Goal: Task Accomplishment & Management: Use online tool/utility

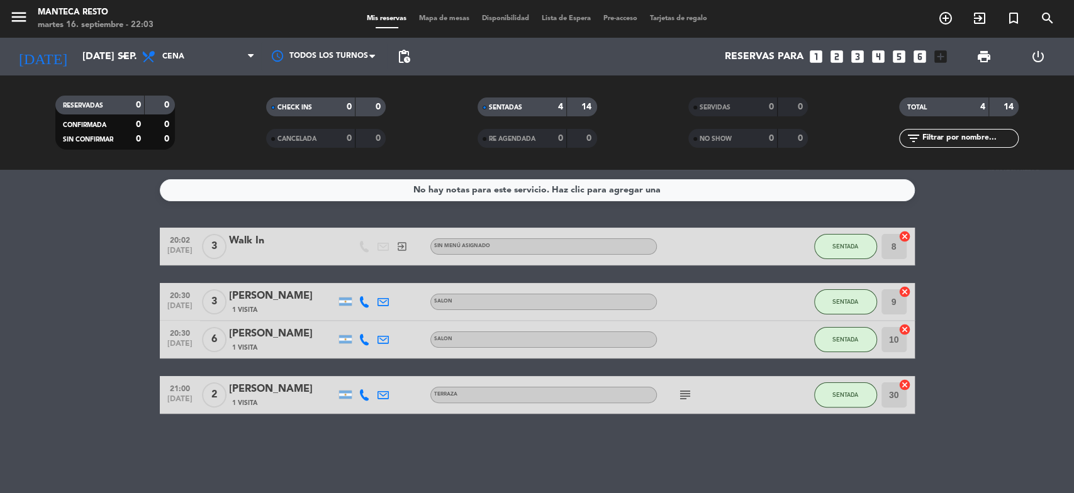
click at [443, 18] on span "Mapa de mesas" at bounding box center [444, 18] width 63 height 7
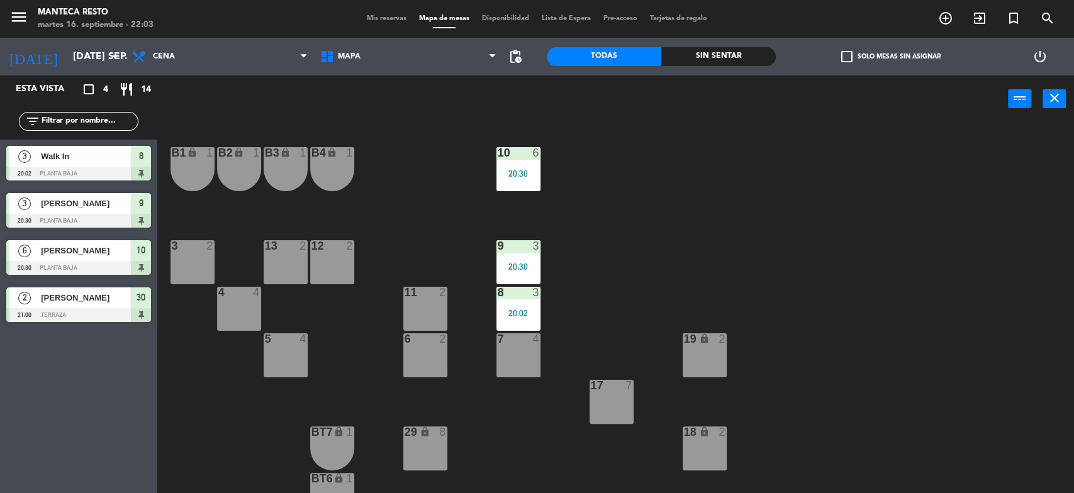
click at [184, 268] on div "3 2" at bounding box center [192, 262] width 44 height 44
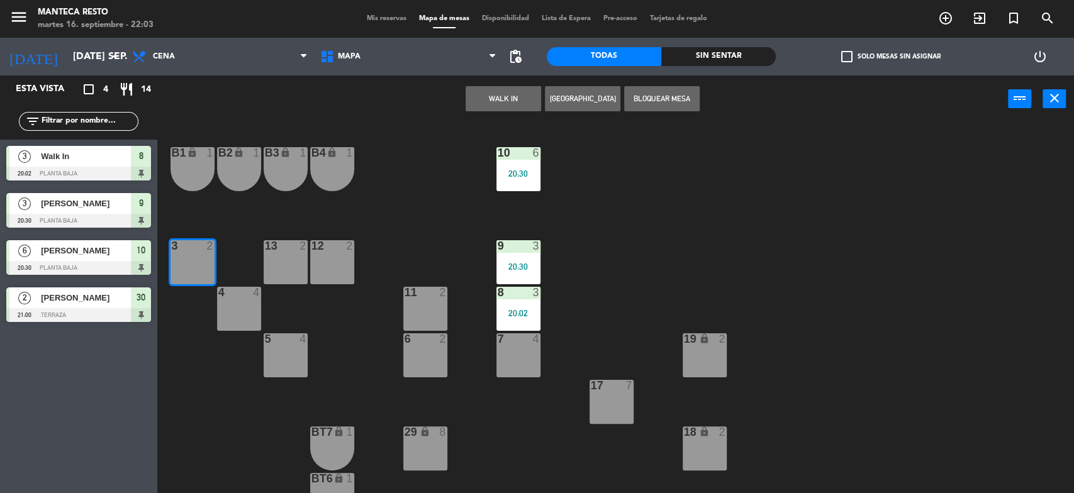
click at [488, 106] on button "WALK IN" at bounding box center [503, 98] width 75 height 25
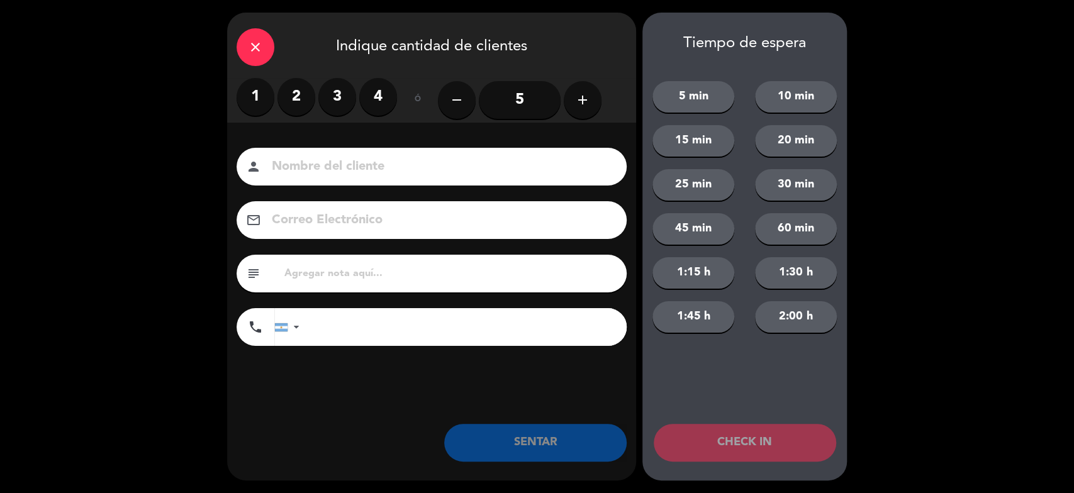
click at [296, 95] on label "2" at bounding box center [296, 97] width 38 height 38
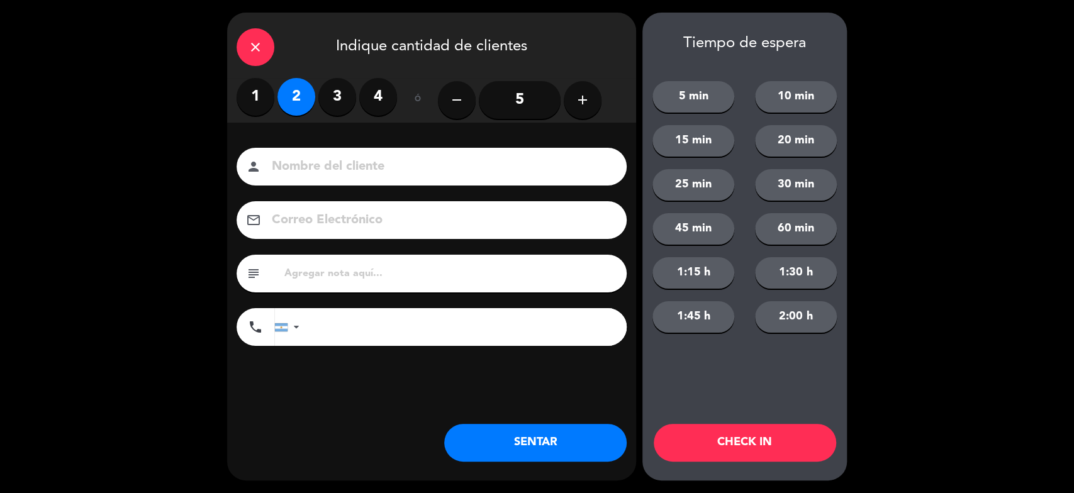
click at [571, 439] on button "SENTAR" at bounding box center [535, 443] width 182 height 38
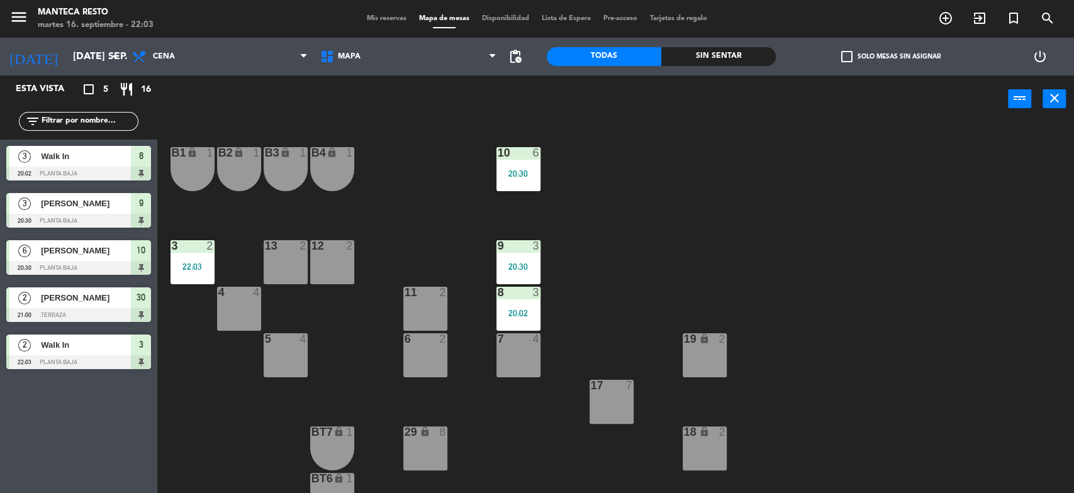
click at [367, 21] on span "Mis reservas" at bounding box center [386, 18] width 52 height 7
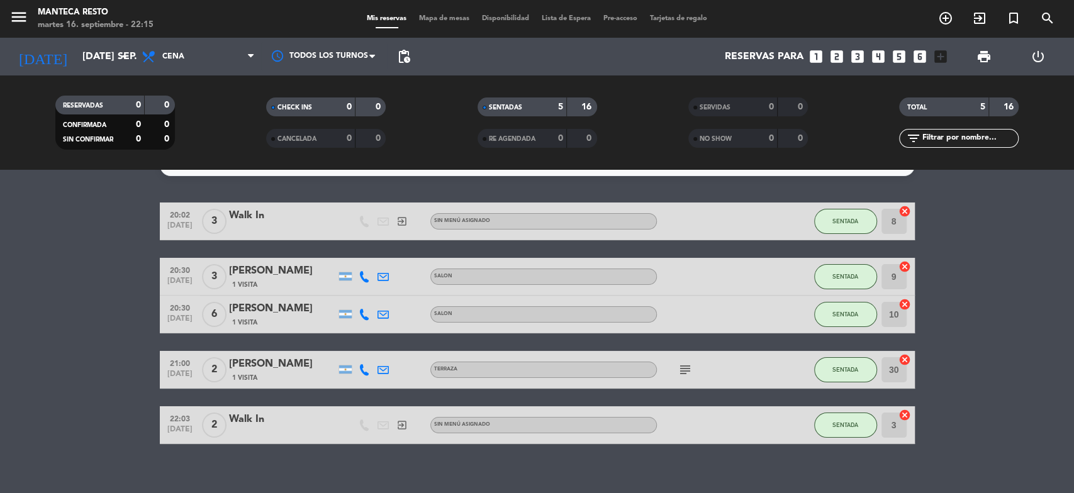
scroll to position [39, 0]
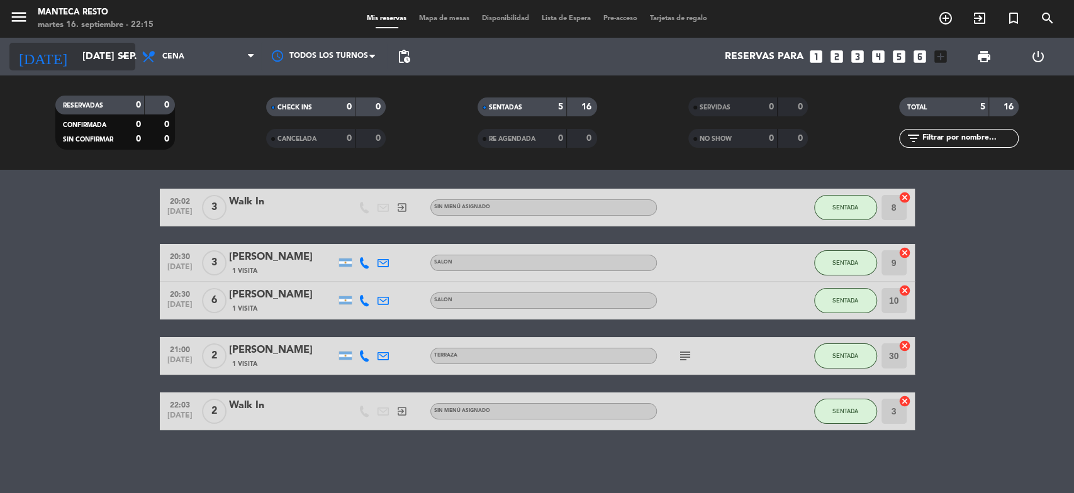
click at [124, 63] on icon "arrow_drop_down" at bounding box center [124, 56] width 15 height 15
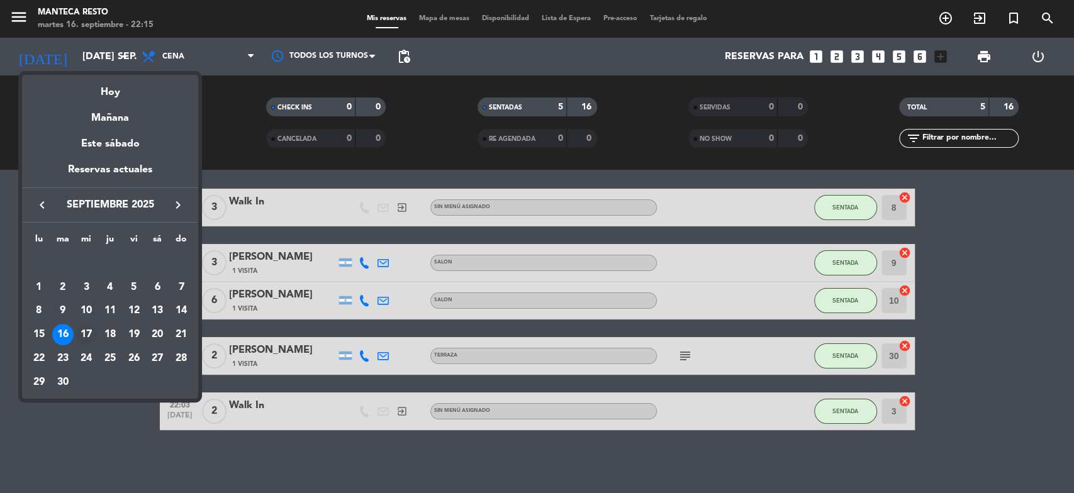
click at [89, 330] on div "17" at bounding box center [85, 334] width 21 height 21
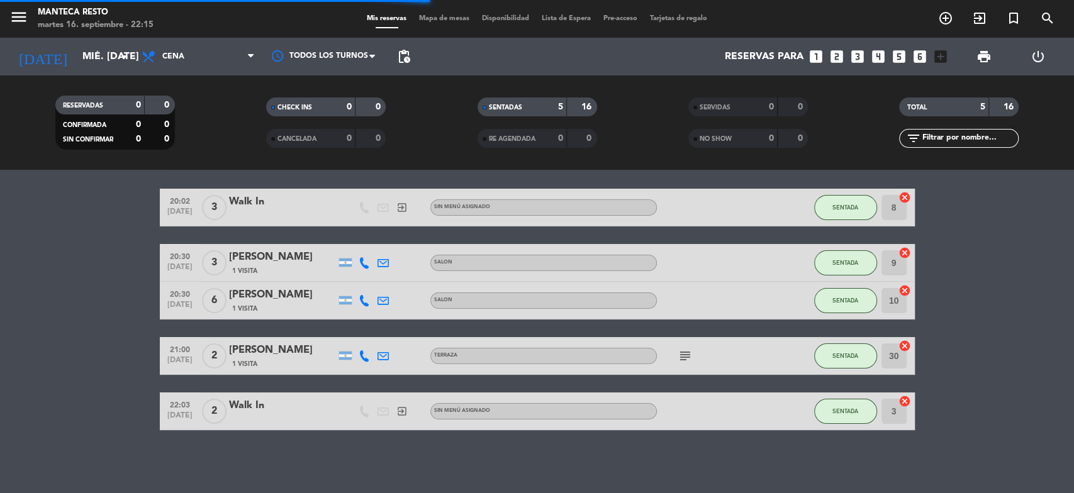
scroll to position [0, 0]
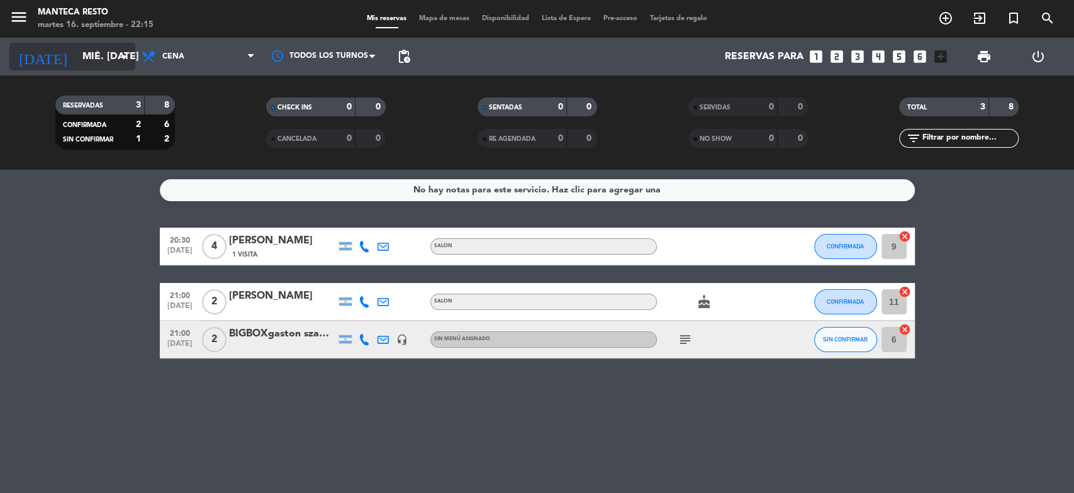
click at [125, 57] on icon "arrow_drop_down" at bounding box center [124, 56] width 15 height 15
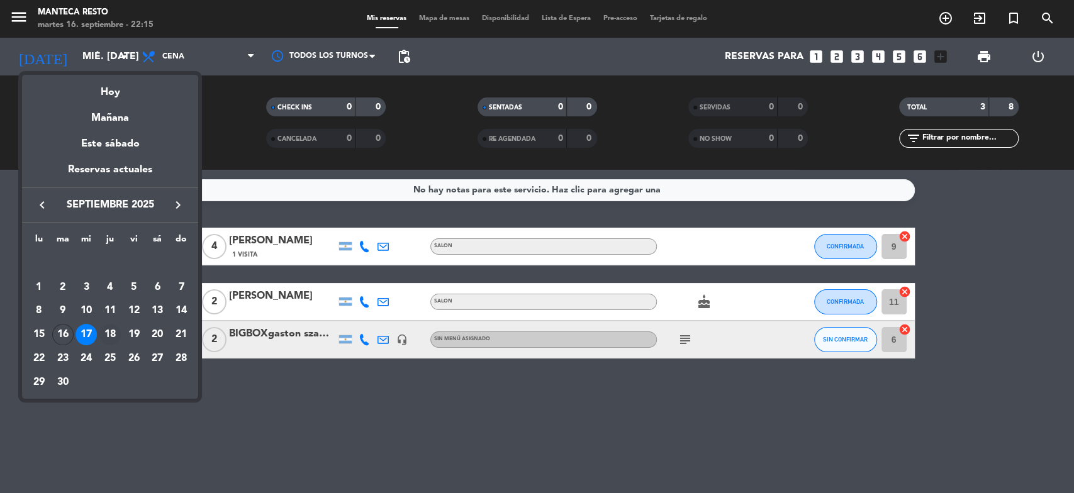
click at [118, 334] on div "18" at bounding box center [109, 334] width 21 height 21
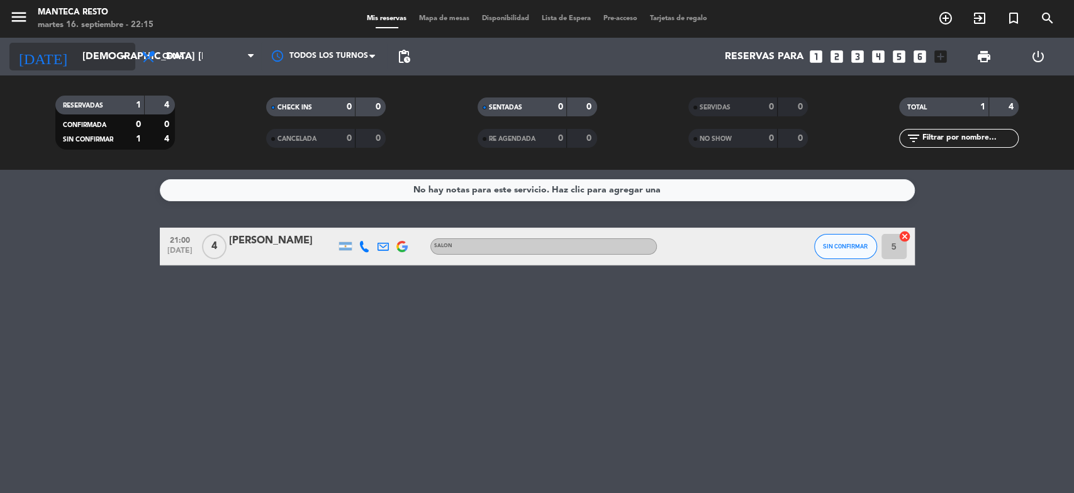
click at [130, 62] on icon "arrow_drop_down" at bounding box center [124, 56] width 15 height 15
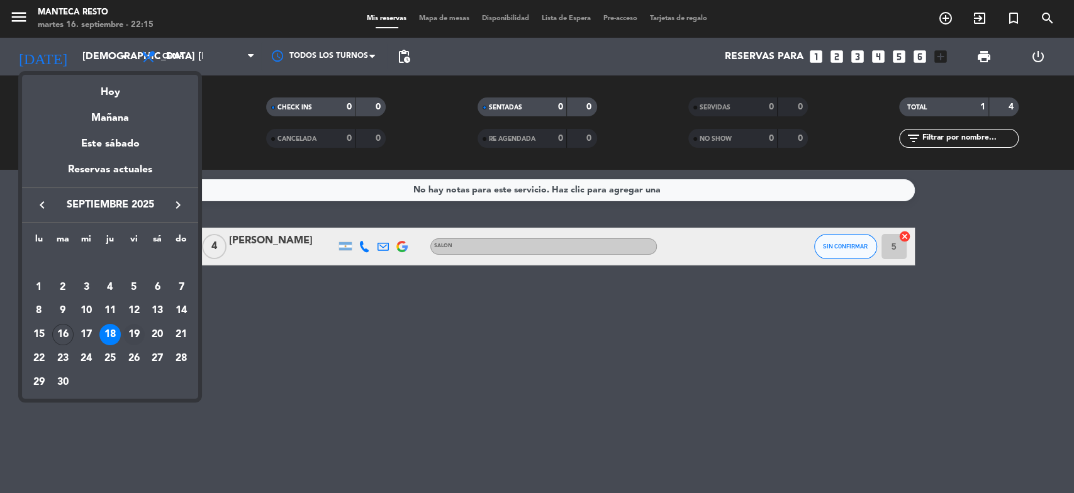
click at [132, 335] on div "19" at bounding box center [133, 334] width 21 height 21
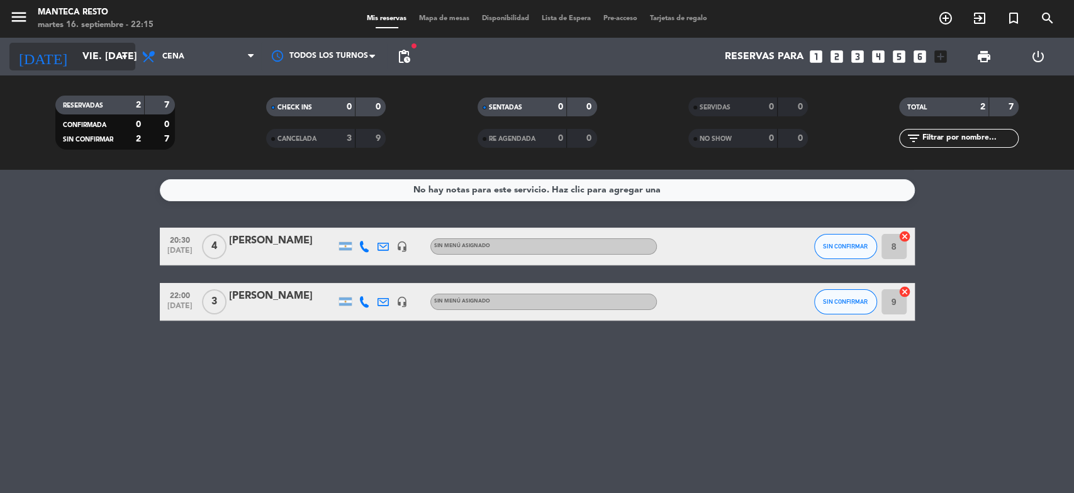
click at [126, 58] on icon "arrow_drop_down" at bounding box center [124, 56] width 15 height 15
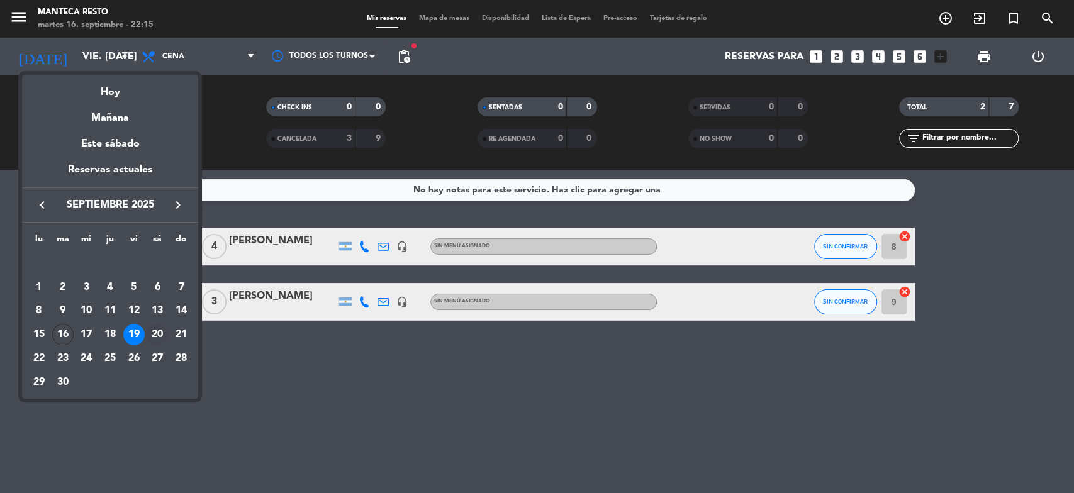
click at [158, 331] on div "20" at bounding box center [157, 334] width 21 height 21
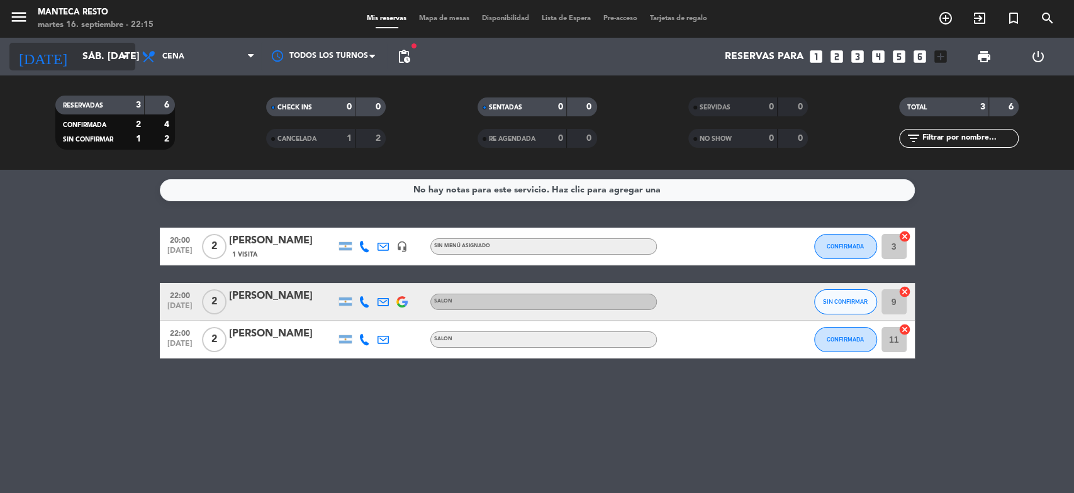
click at [126, 55] on icon "arrow_drop_down" at bounding box center [124, 56] width 15 height 15
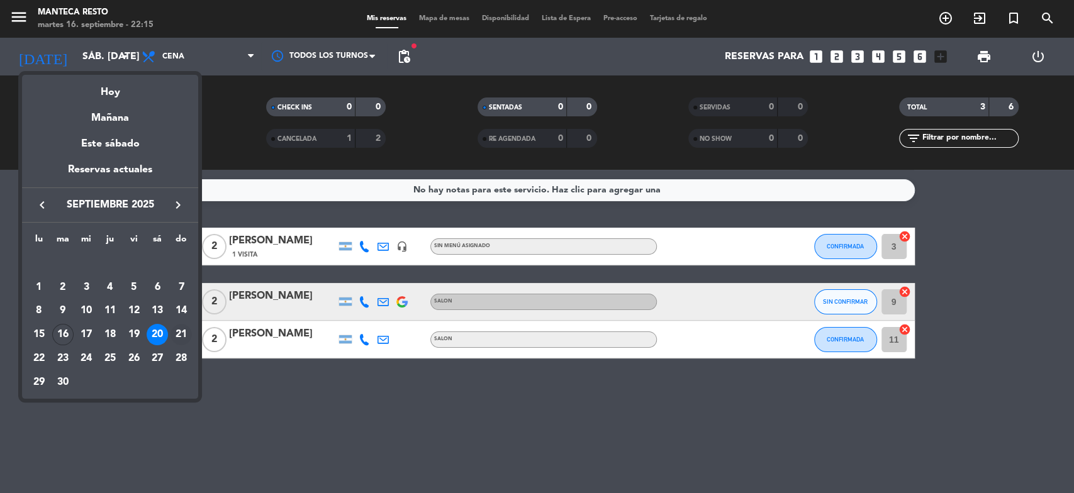
click at [184, 330] on div "21" at bounding box center [180, 334] width 21 height 21
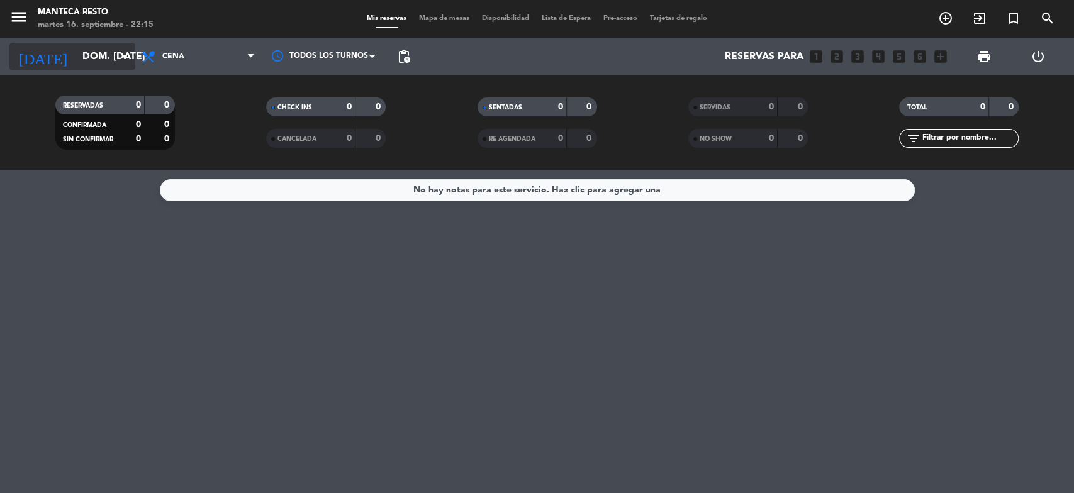
click at [118, 60] on icon "arrow_drop_down" at bounding box center [124, 56] width 15 height 15
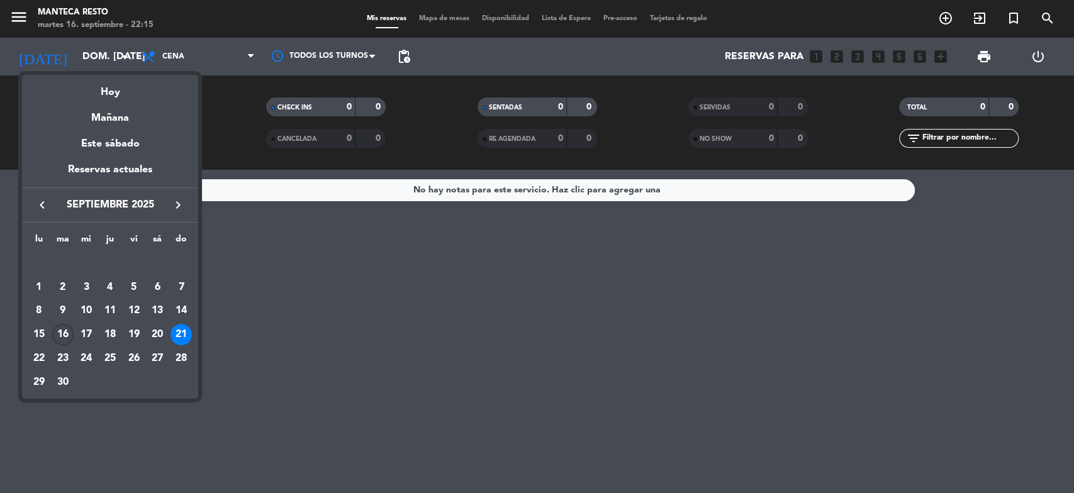
click at [57, 335] on div "16" at bounding box center [62, 334] width 21 height 21
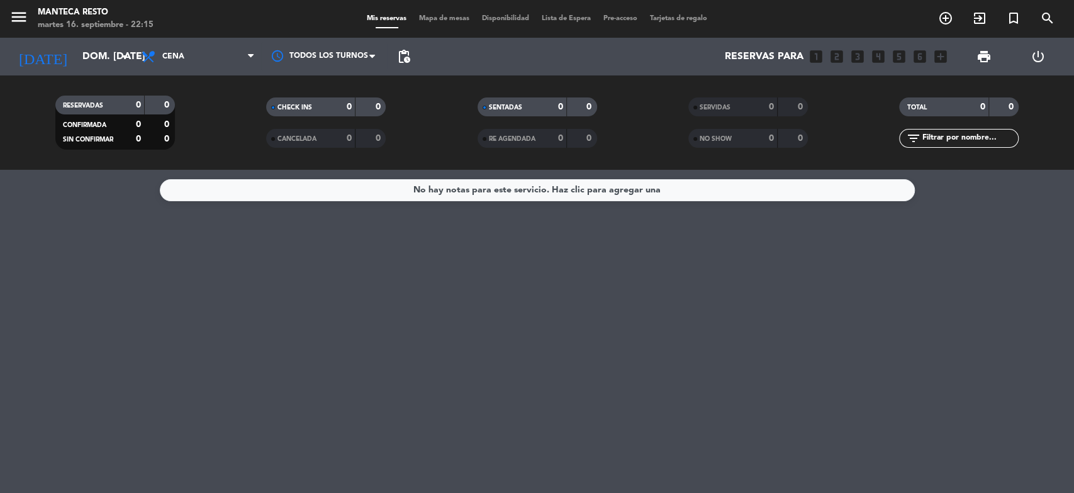
type input "[DATE] sep."
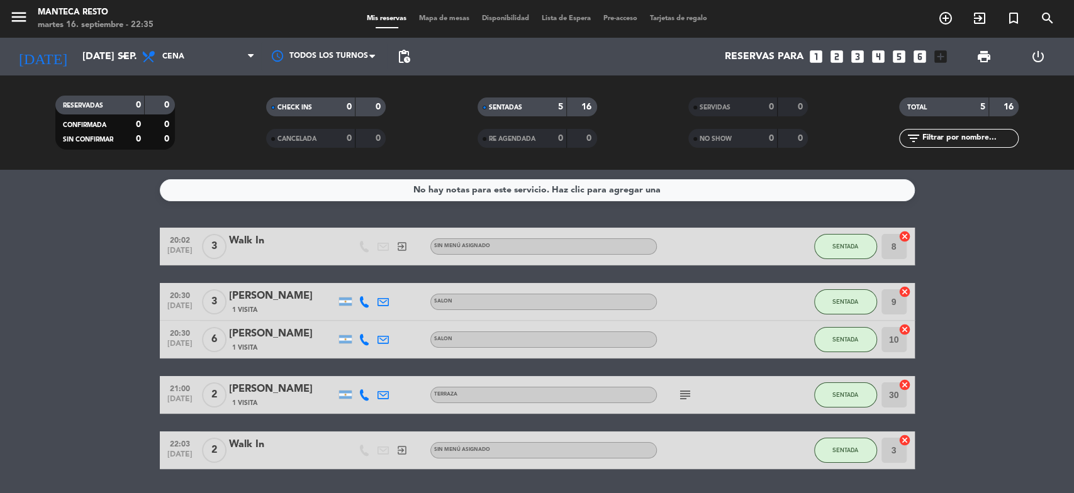
click at [432, 26] on div "menu Manteca Resto martes 16. septiembre - 22:35 Mis reservas Mapa de mesas Dis…" at bounding box center [537, 19] width 1074 height 38
click at [437, 19] on span "Mapa de mesas" at bounding box center [444, 18] width 63 height 7
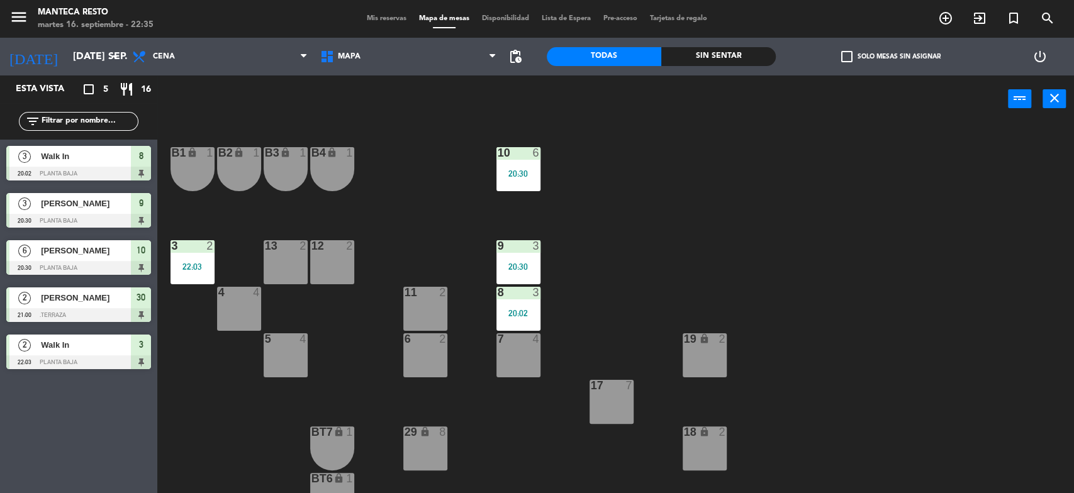
click at [336, 263] on div "12 2" at bounding box center [332, 262] width 44 height 44
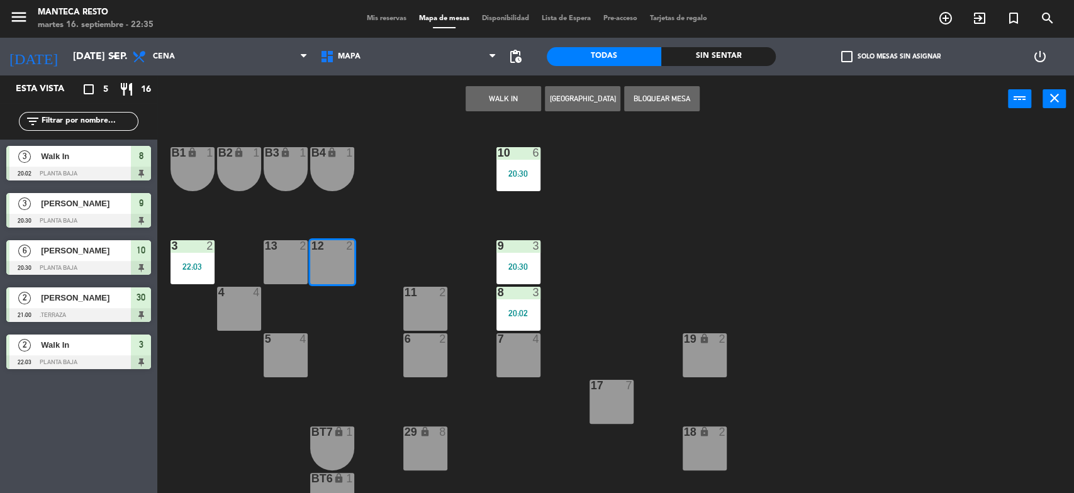
click at [505, 101] on button "WALK IN" at bounding box center [503, 98] width 75 height 25
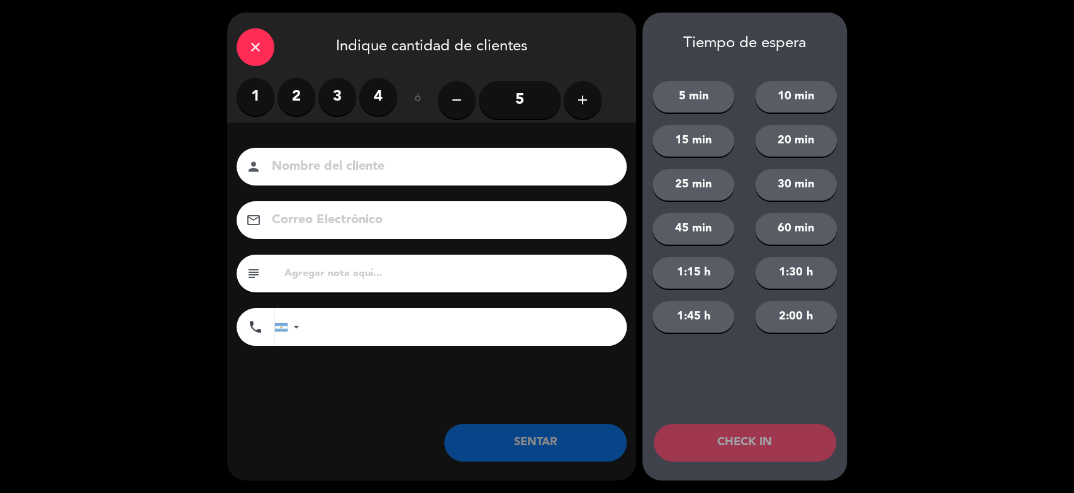
drag, startPoint x: 299, startPoint y: 103, endPoint x: 294, endPoint y: 97, distance: 7.2
click at [296, 99] on label "2" at bounding box center [296, 97] width 38 height 38
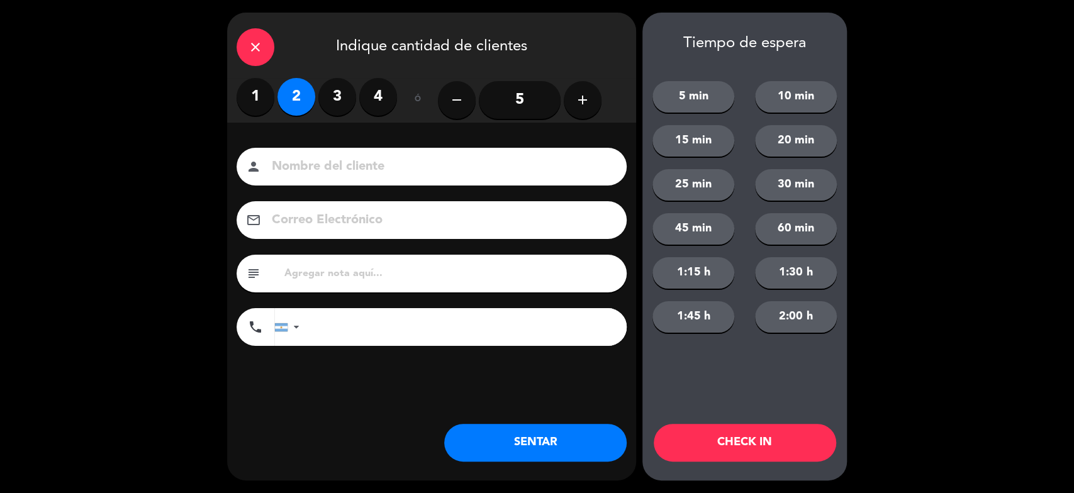
click at [521, 447] on button "SENTAR" at bounding box center [535, 443] width 182 height 38
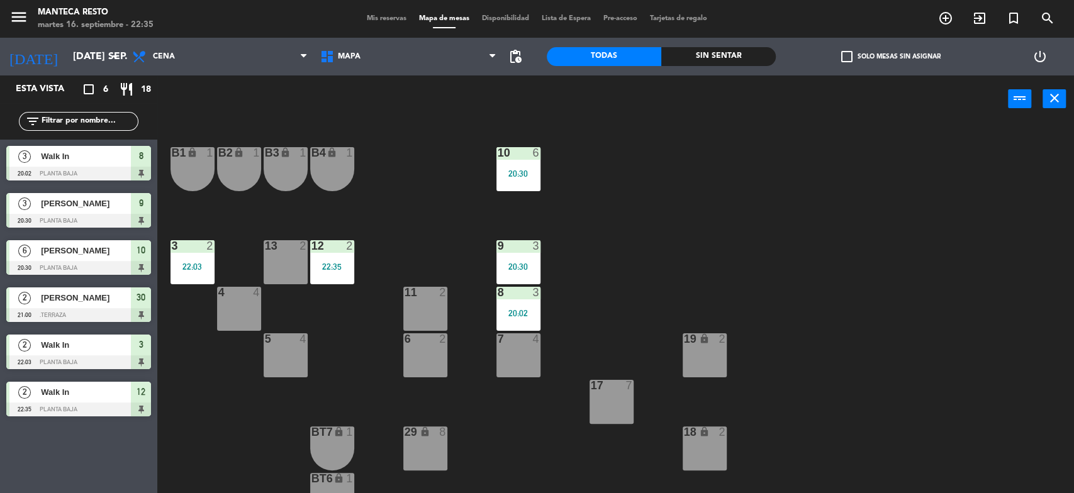
click at [383, 15] on span "Mis reservas" at bounding box center [386, 18] width 52 height 7
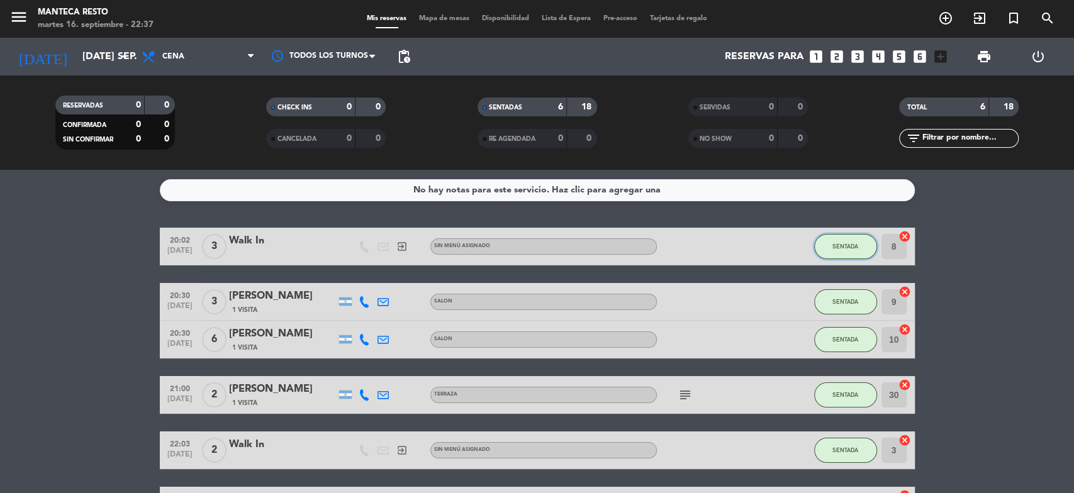
click at [848, 245] on span "SENTADA" at bounding box center [845, 246] width 26 height 7
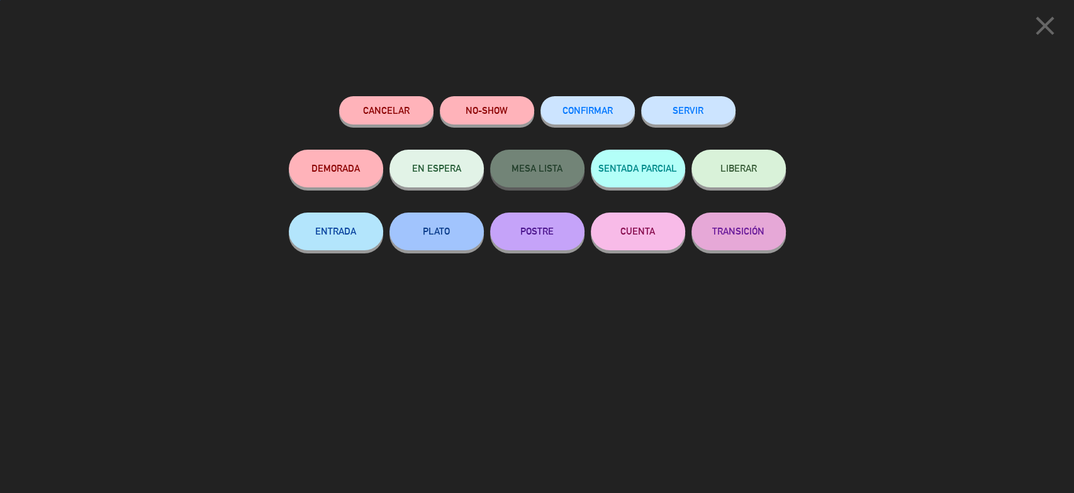
click at [688, 115] on button "SERVIR" at bounding box center [688, 110] width 94 height 28
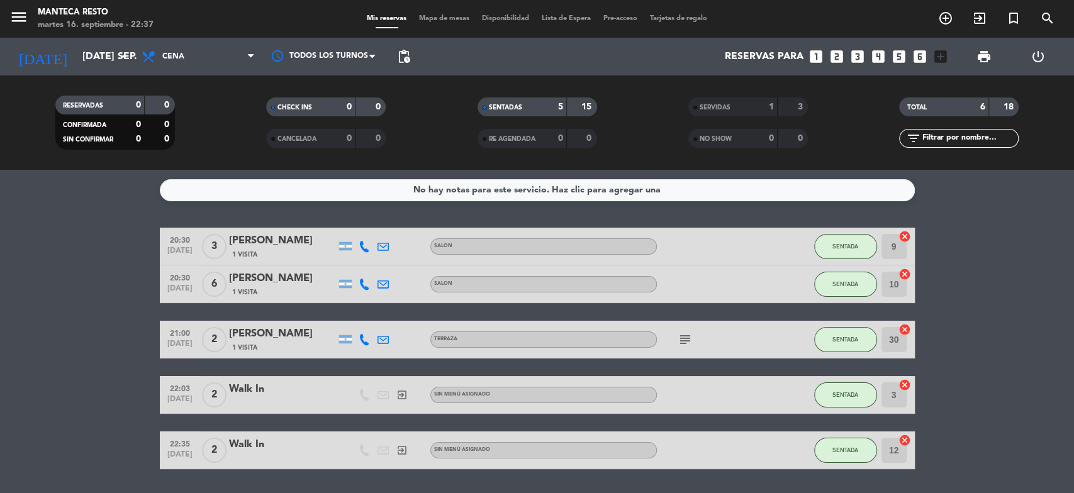
scroll to position [39, 0]
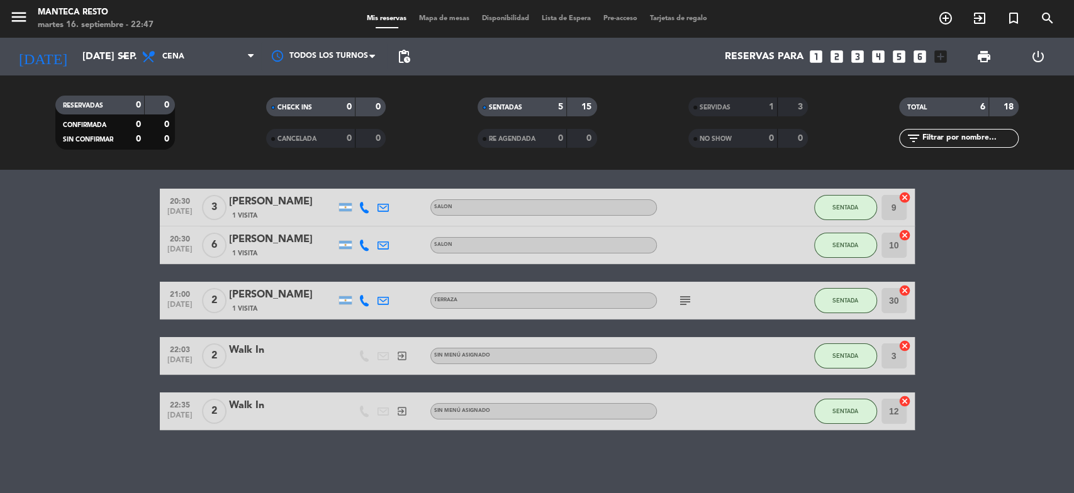
click at [679, 302] on icon "subject" at bounding box center [684, 300] width 15 height 15
click at [500, 20] on span "Disponibilidad" at bounding box center [506, 18] width 60 height 7
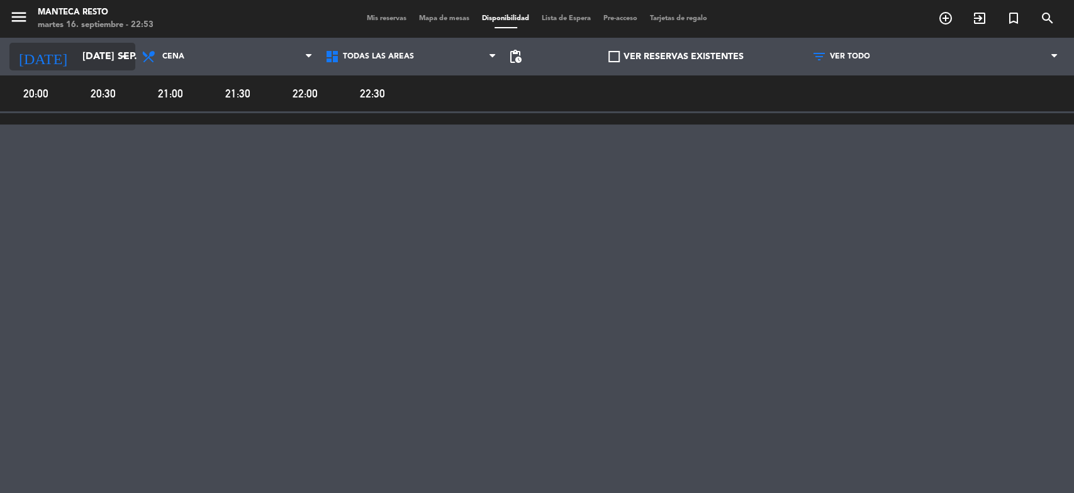
click at [128, 55] on icon "arrow_drop_down" at bounding box center [124, 56] width 15 height 15
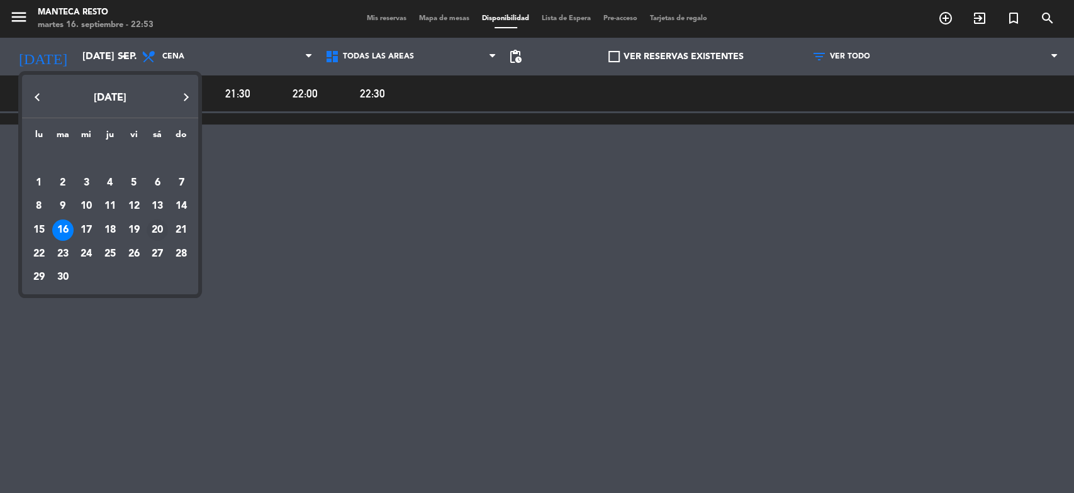
click at [156, 227] on div "20" at bounding box center [157, 230] width 21 height 21
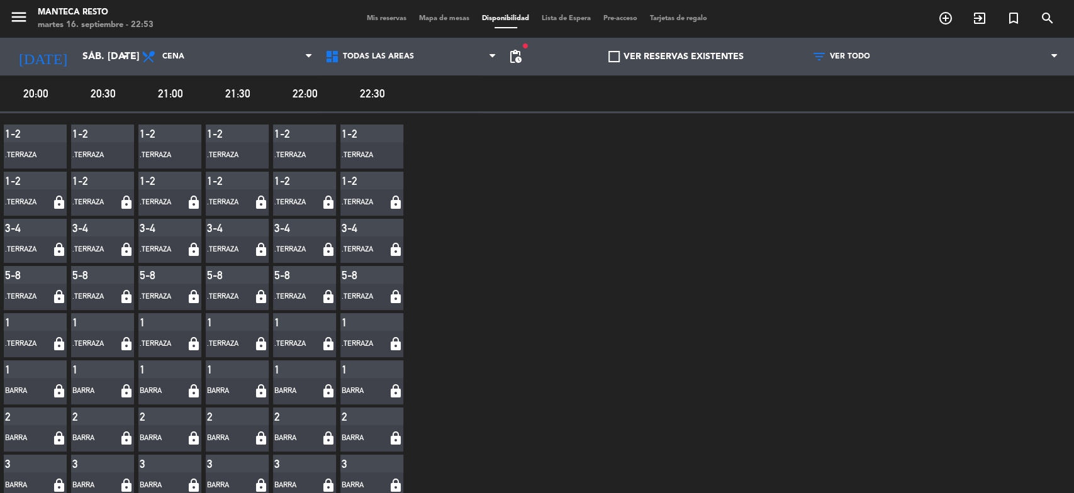
click at [247, 92] on span "21:30" at bounding box center [238, 93] width 64 height 18
click at [117, 58] on icon "arrow_drop_down" at bounding box center [124, 56] width 15 height 15
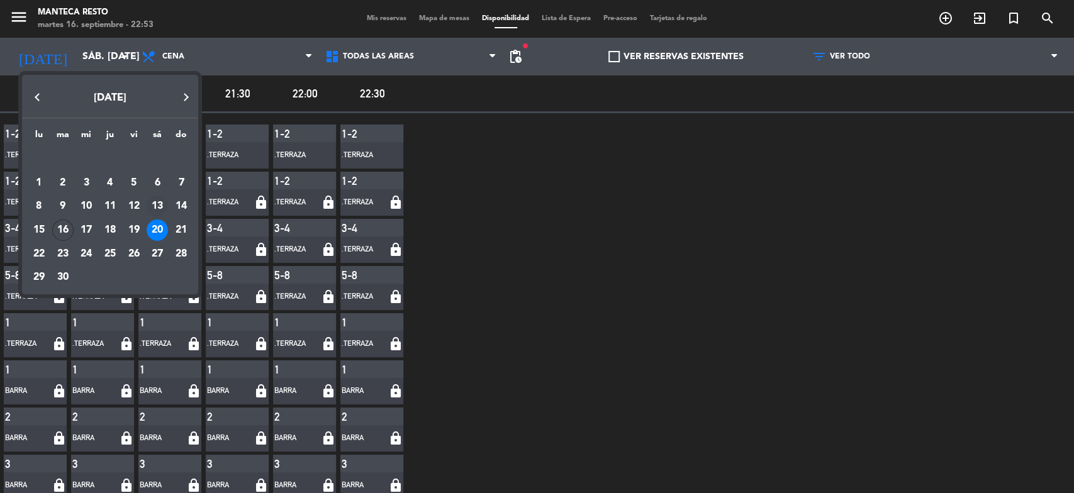
click at [157, 208] on div "13" at bounding box center [157, 206] width 21 height 21
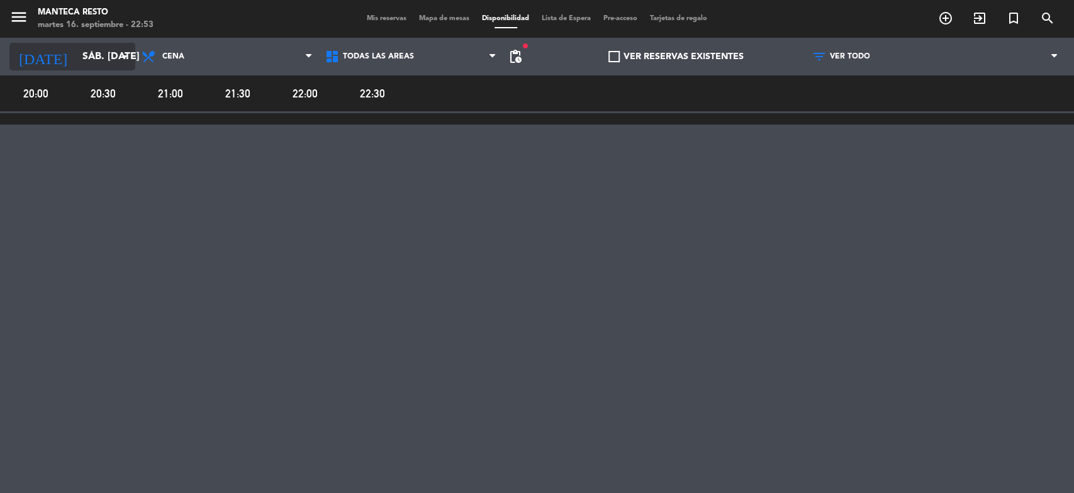
click at [96, 60] on input "sáb. [DATE]" at bounding box center [142, 57] width 133 height 25
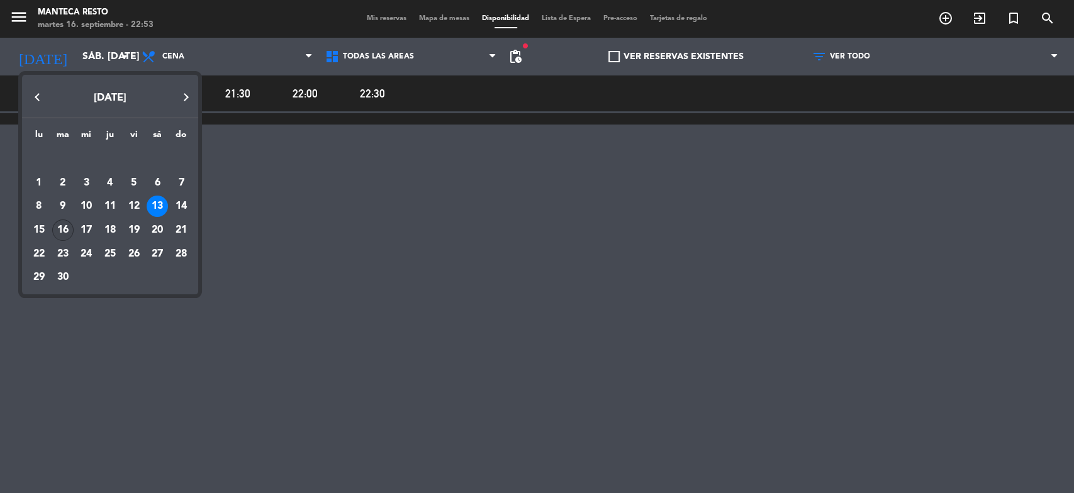
click at [65, 233] on div "16" at bounding box center [62, 230] width 21 height 21
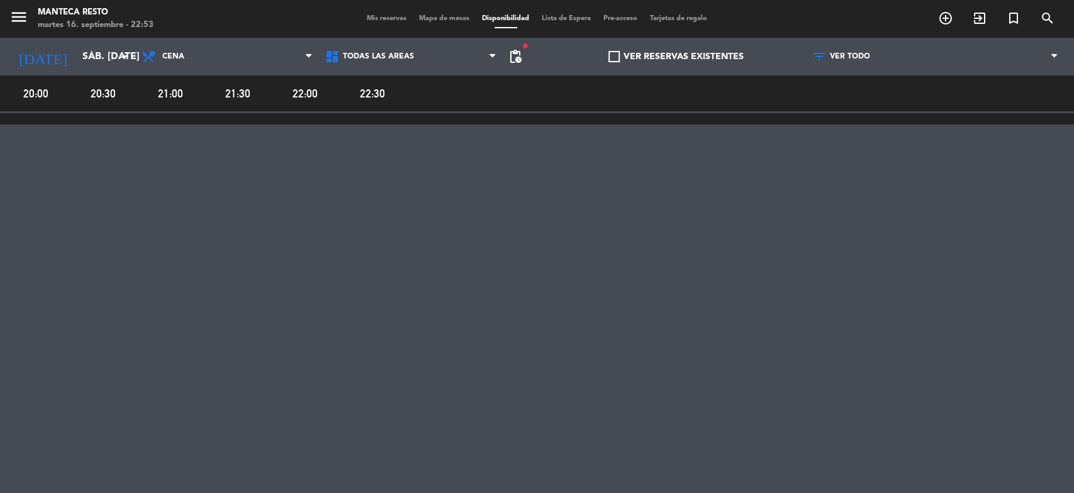
type input "[DATE] sep."
click at [370, 16] on span "Mis reservas" at bounding box center [386, 18] width 52 height 7
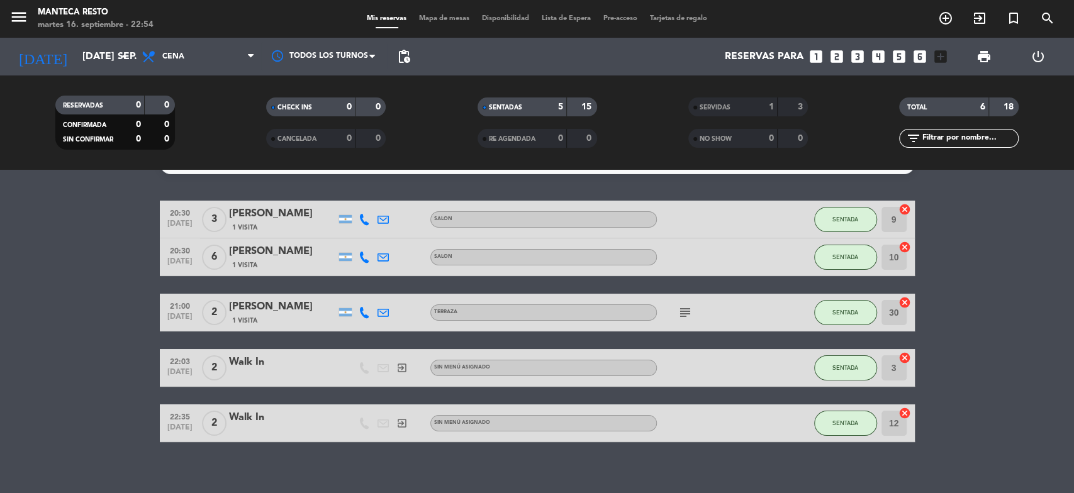
scroll to position [39, 0]
